Goal: Browse casually

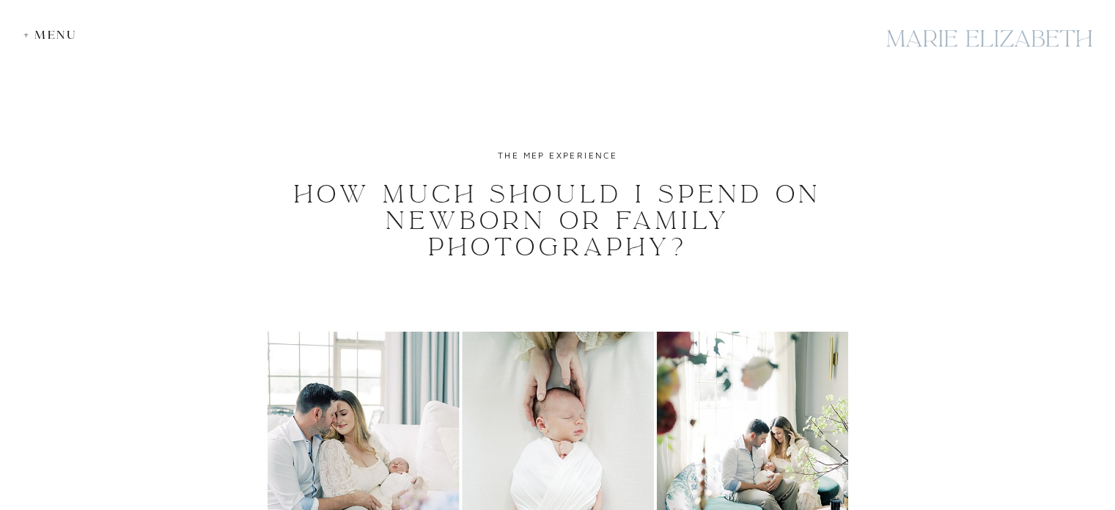
click at [34, 36] on div "+ Menu" at bounding box center [53, 35] width 61 height 14
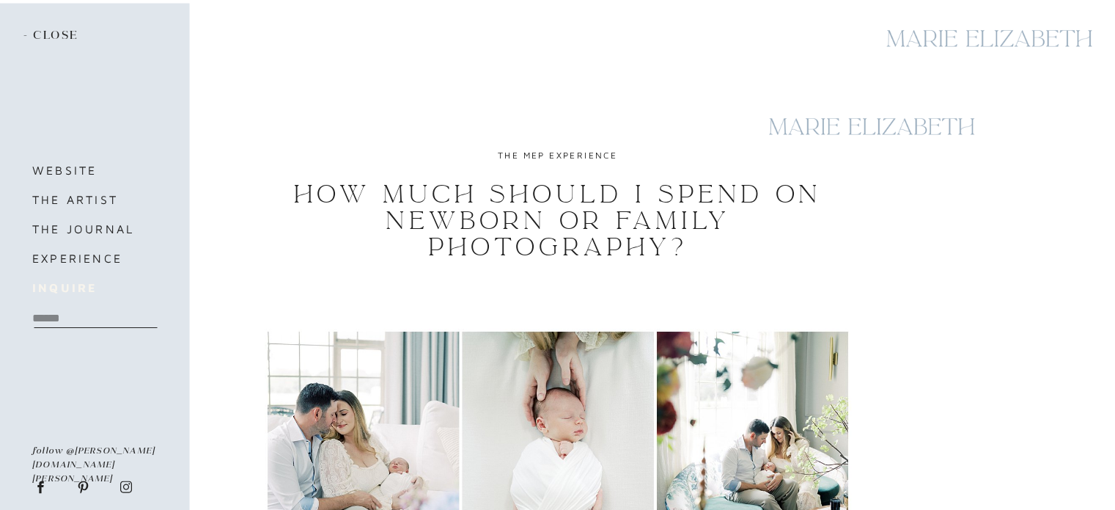
click at [62, 290] on b "inquire" at bounding box center [64, 287] width 65 height 13
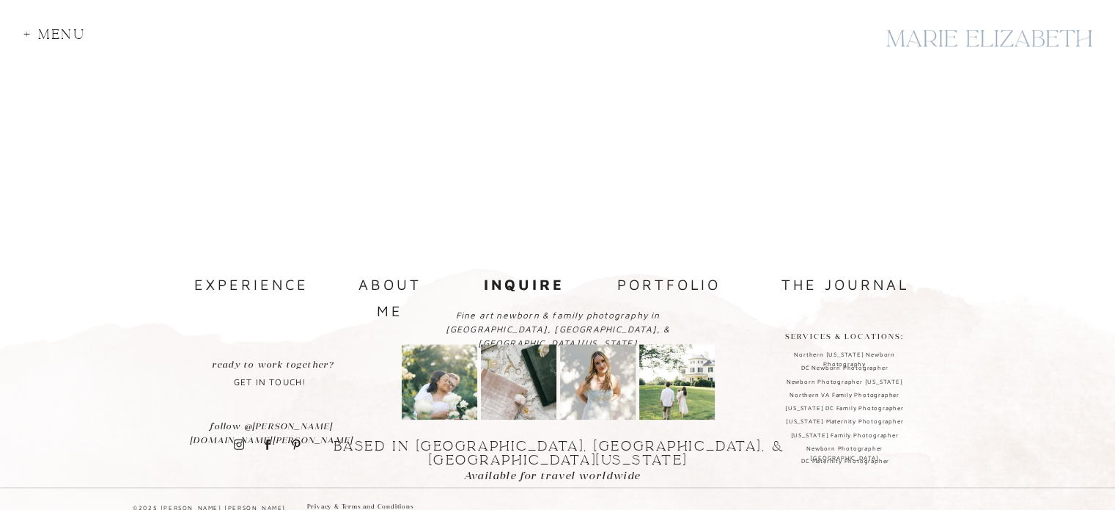
scroll to position [1538, 0]
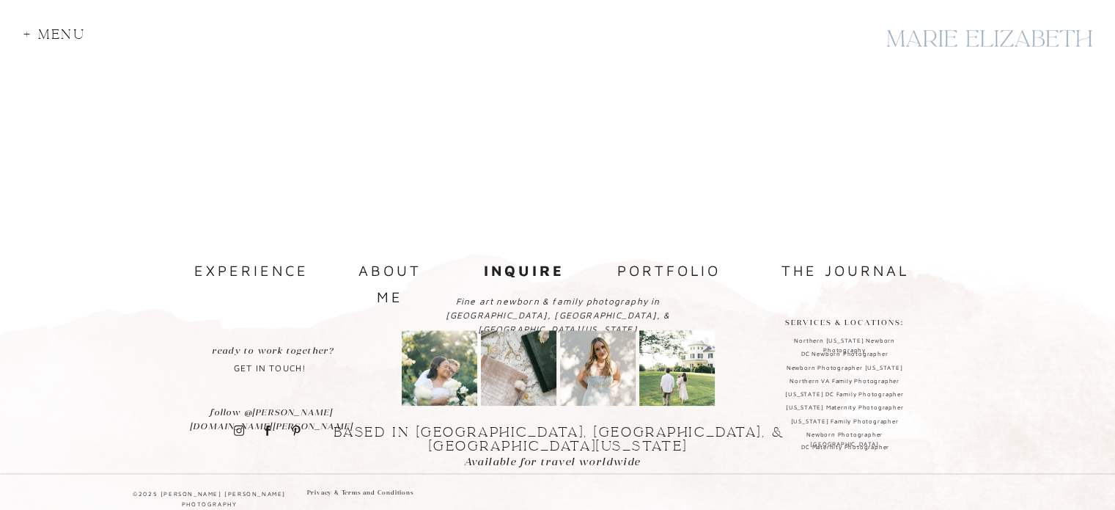
click at [360, 253] on div at bounding box center [558, 361] width 1889 height 298
click at [358, 268] on nav "about me" at bounding box center [390, 269] width 96 height 25
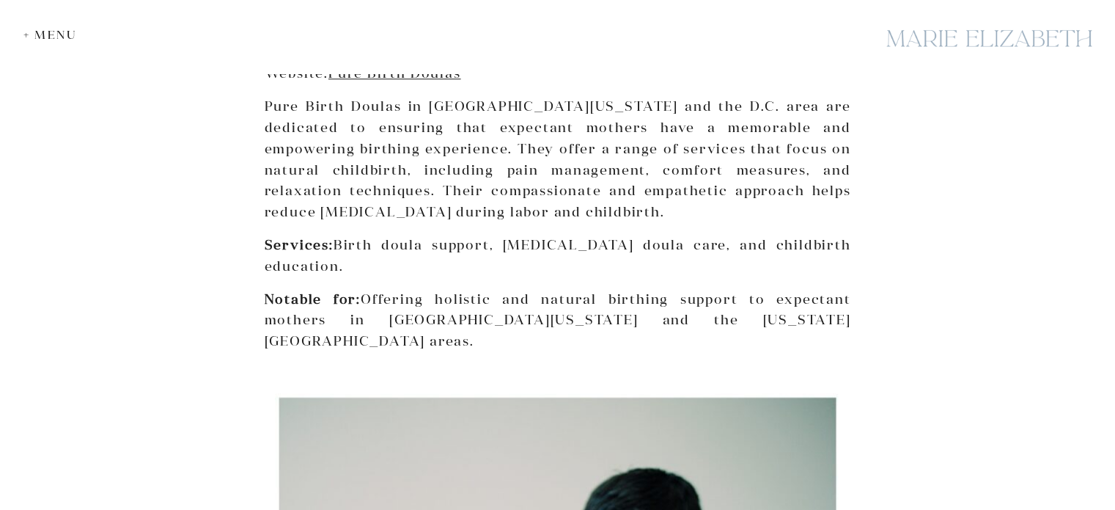
scroll to position [7100, 0]
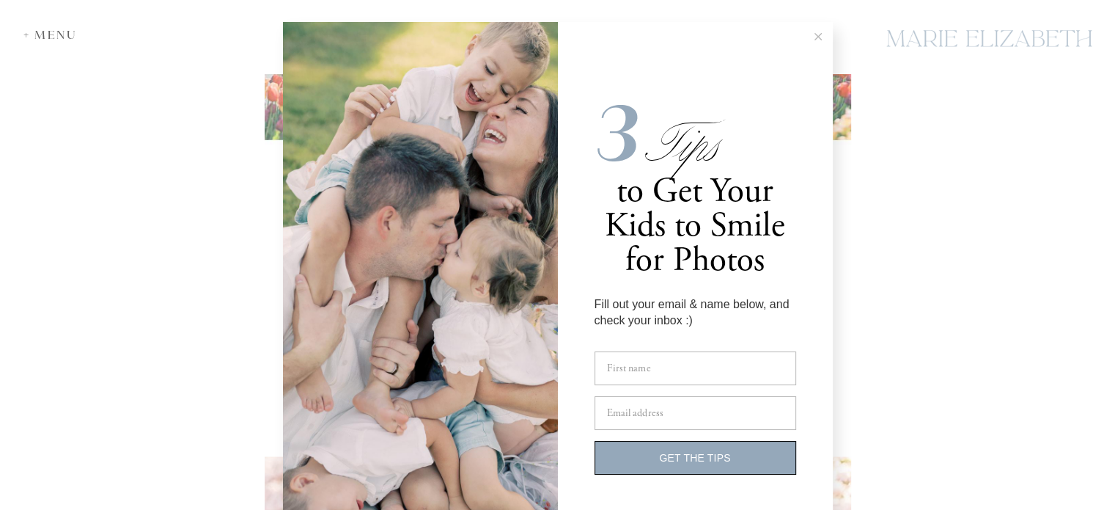
scroll to position [2747, 0]
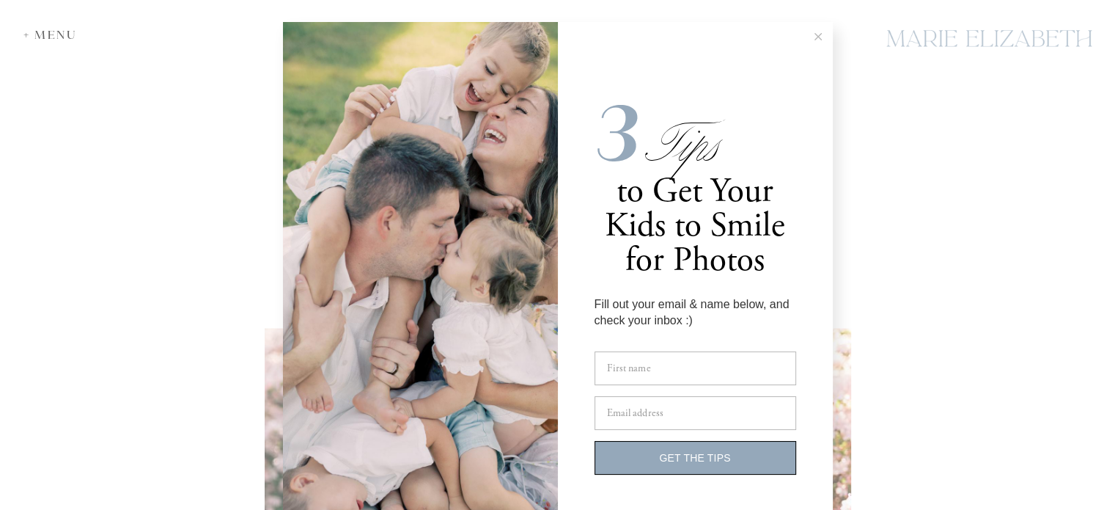
click at [817, 35] on button at bounding box center [818, 36] width 29 height 29
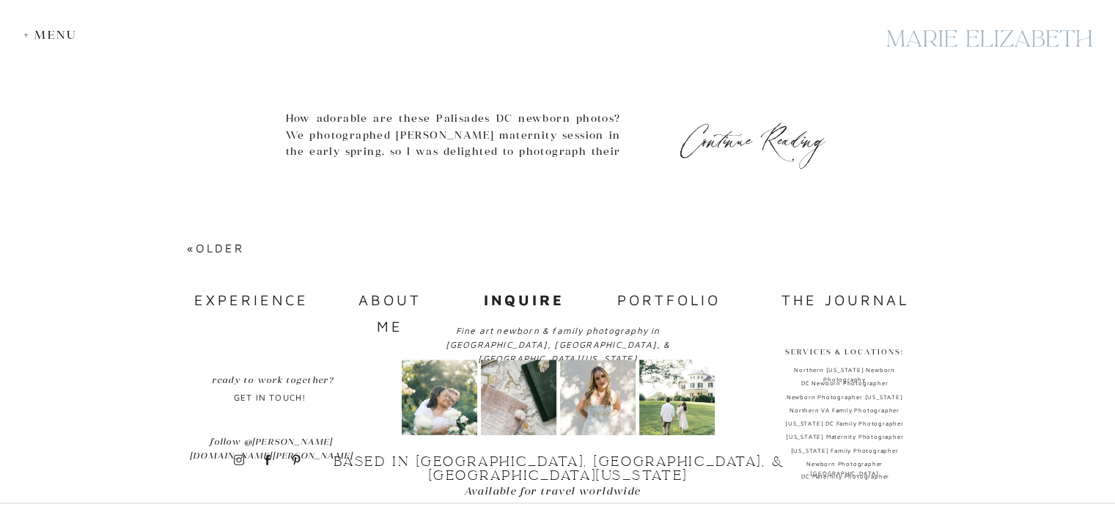
scroll to position [6505, 0]
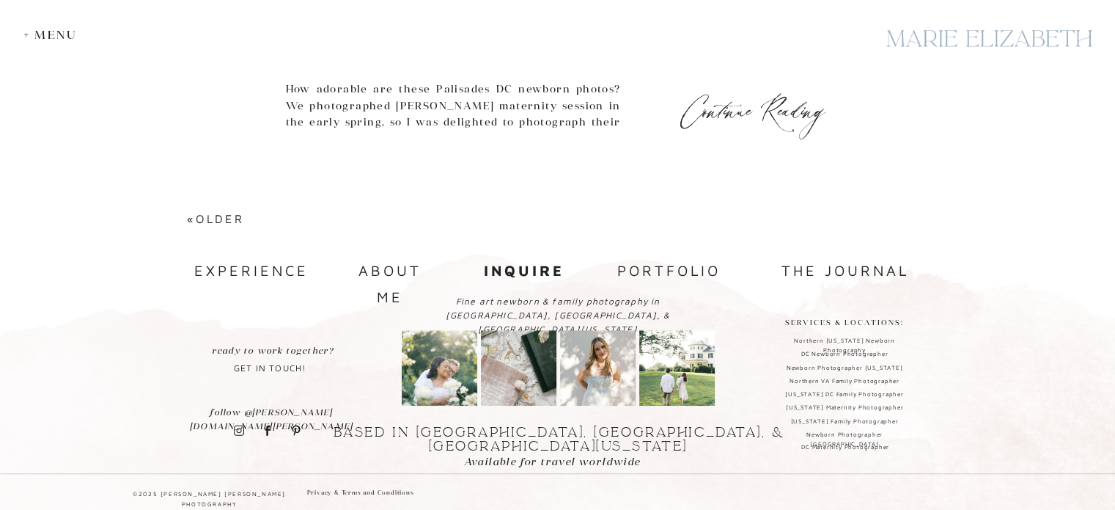
click at [276, 276] on nav "experience" at bounding box center [249, 270] width 110 height 26
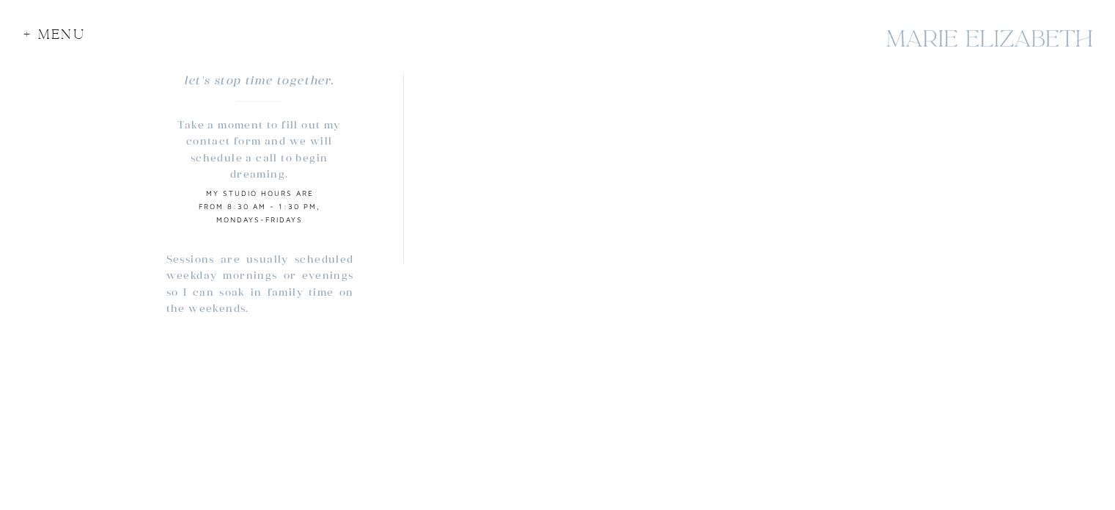
scroll to position [1246, 0]
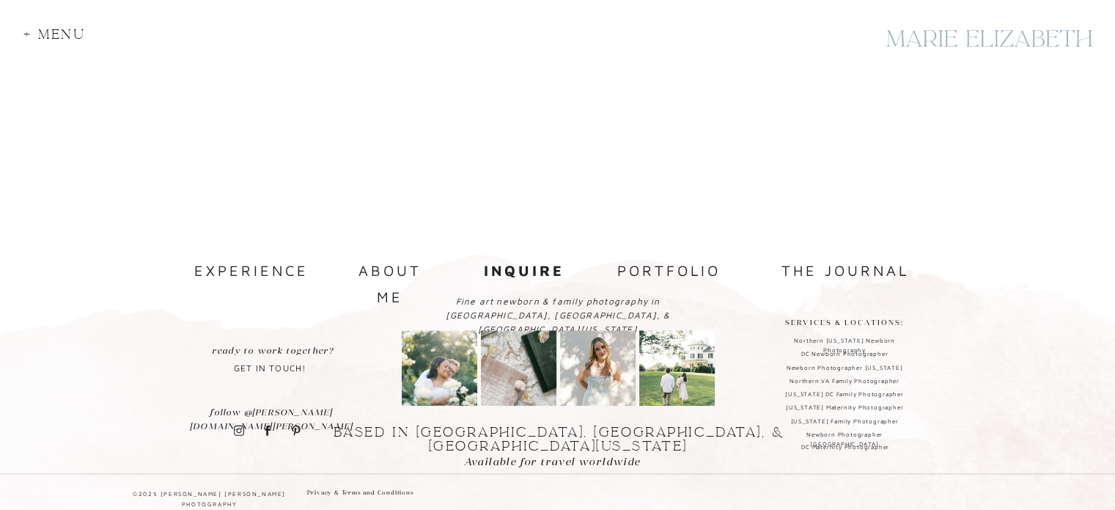
click at [678, 266] on nav "portfolio" at bounding box center [669, 271] width 110 height 28
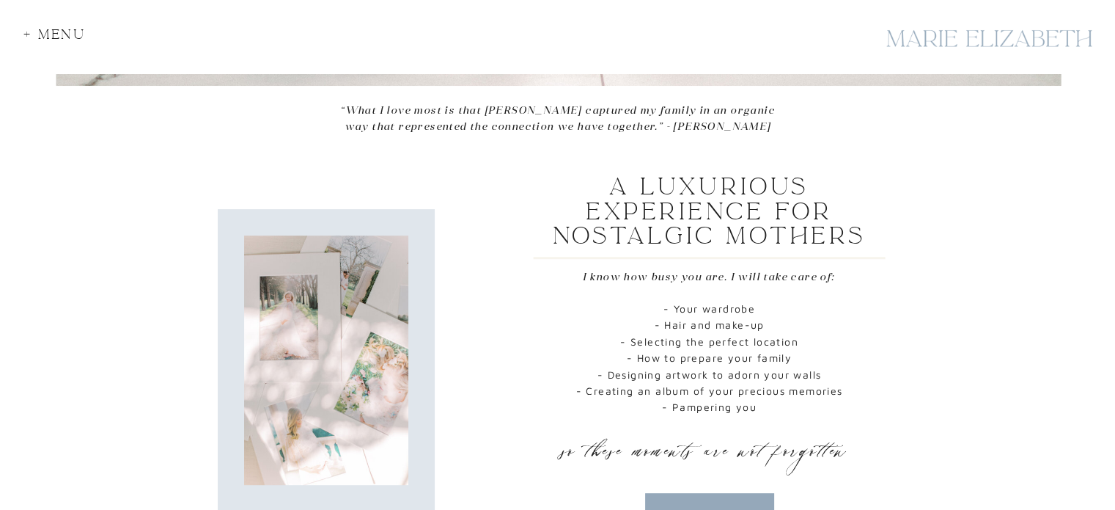
scroll to position [628, 0]
